Goal: Task Accomplishment & Management: Use online tool/utility

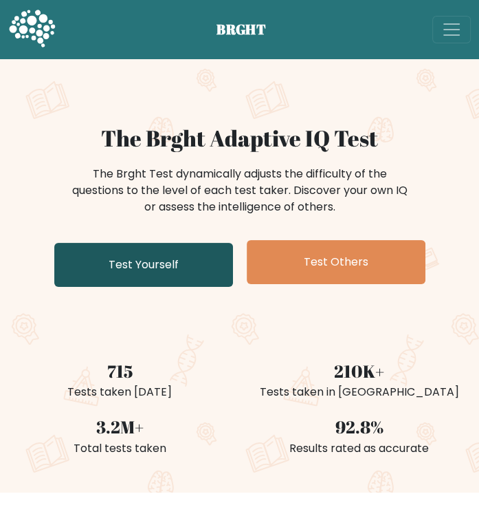
click at [166, 265] on link "Test Yourself" at bounding box center [143, 265] width 179 height 44
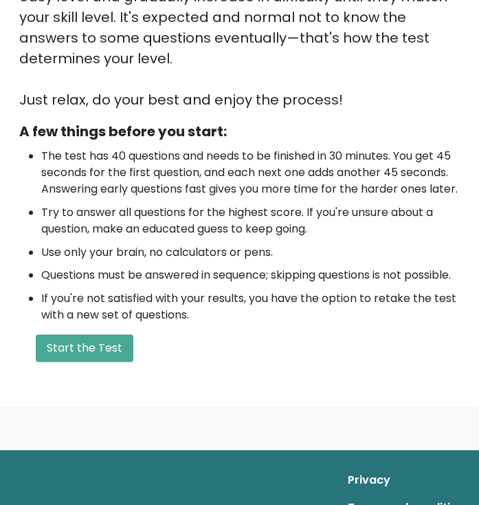
scroll to position [473, 0]
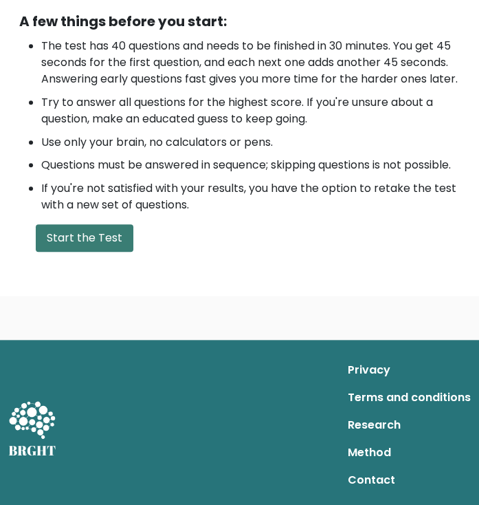
click at [88, 240] on button "Start the Test" at bounding box center [85, 238] width 98 height 28
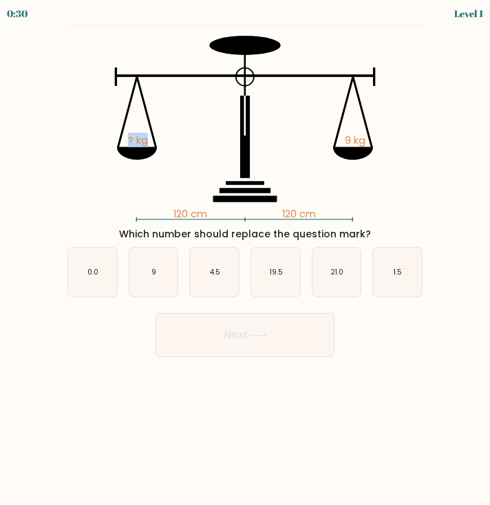
drag, startPoint x: 89, startPoint y: 100, endPoint x: 183, endPoint y: 67, distance: 99.8
click at [183, 67] on icon "120 cm 120 cm ? kg 9 kg" at bounding box center [245, 129] width 360 height 186
click at [146, 266] on icon "9" at bounding box center [153, 272] width 49 height 49
click at [245, 259] on input "b. 9" at bounding box center [245, 255] width 1 height 7
radio input "true"
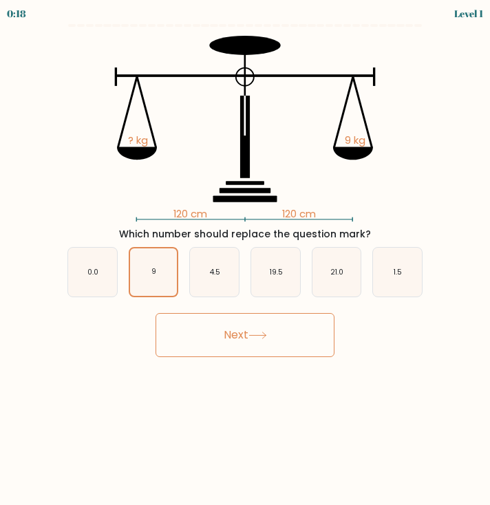
click at [234, 332] on button "Next" at bounding box center [244, 335] width 179 height 44
